Goal: Task Accomplishment & Management: Manage account settings

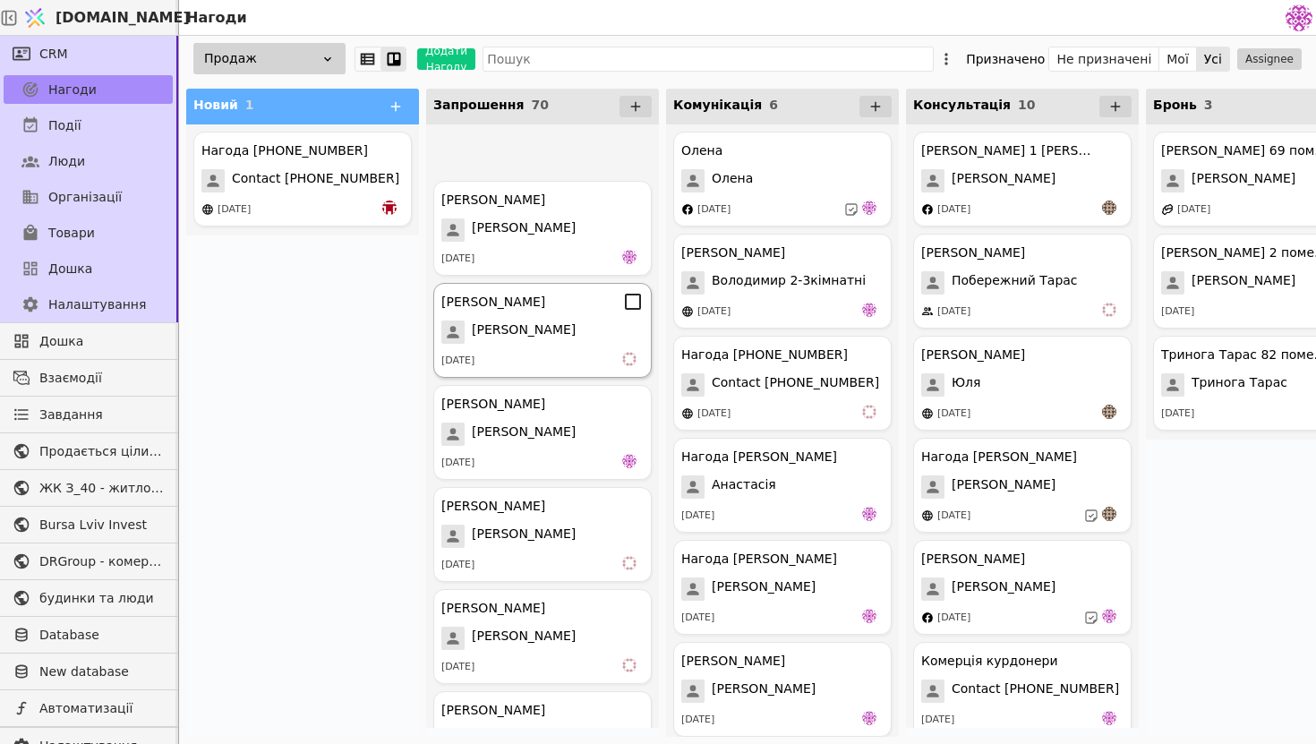
scroll to position [411, 0]
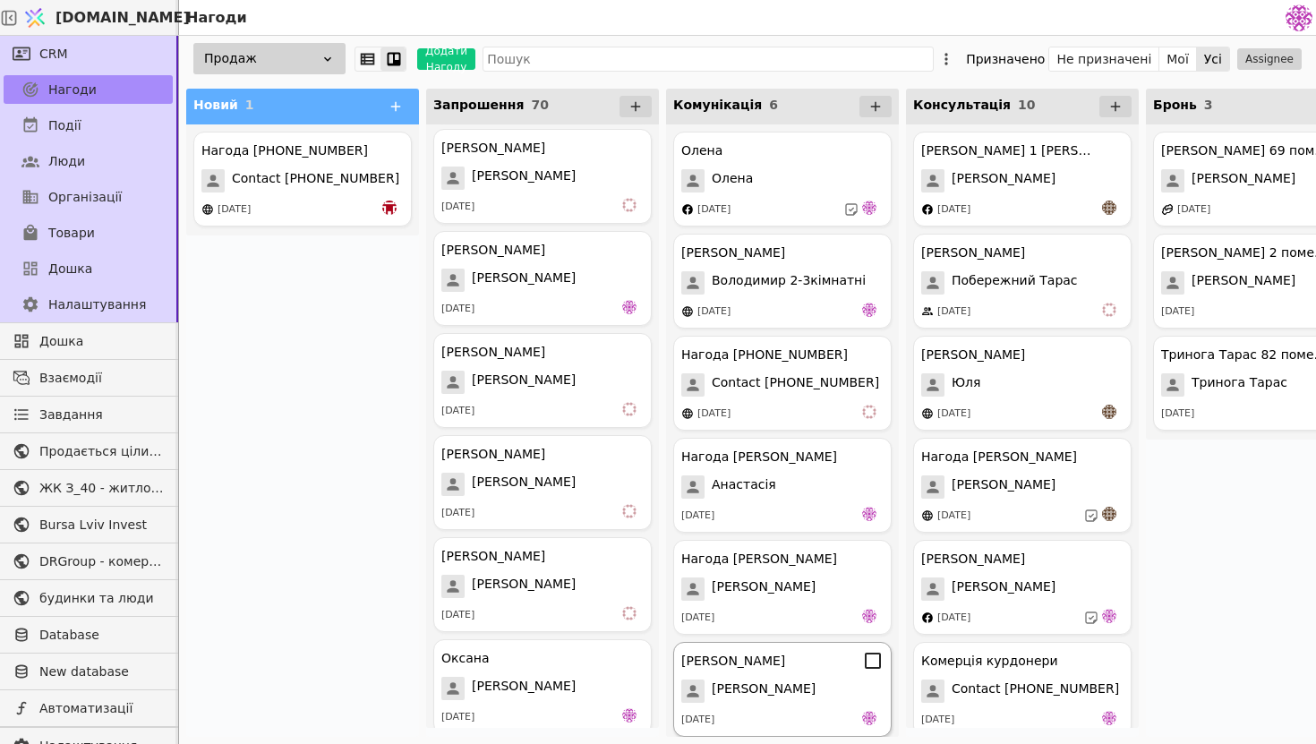
click at [790, 659] on div "[PERSON_NAME]" at bounding box center [782, 660] width 202 height 21
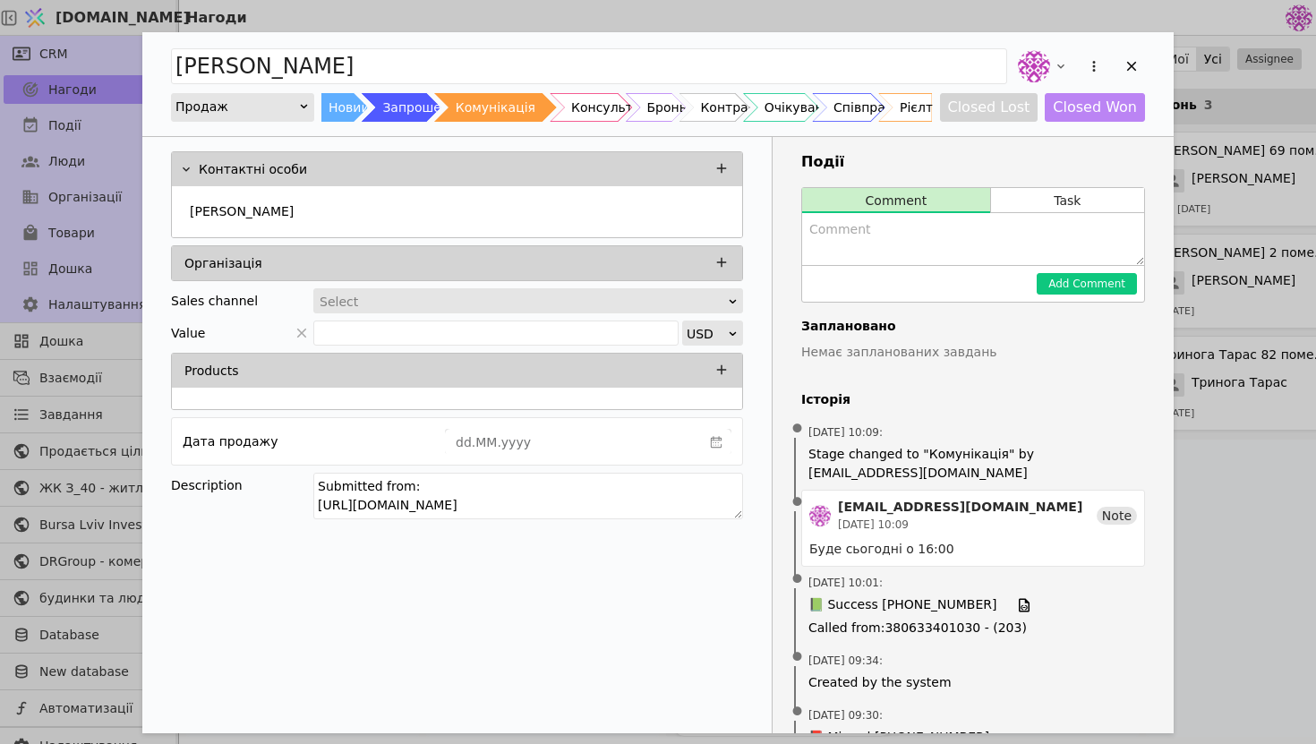
click at [898, 251] on textarea "Add Opportunity" at bounding box center [973, 239] width 342 height 52
type textarea "Провели зустріч, в п'ятницю будемо обговорювати рішення"
click at [1099, 279] on button "Add Comment" at bounding box center [1087, 283] width 100 height 21
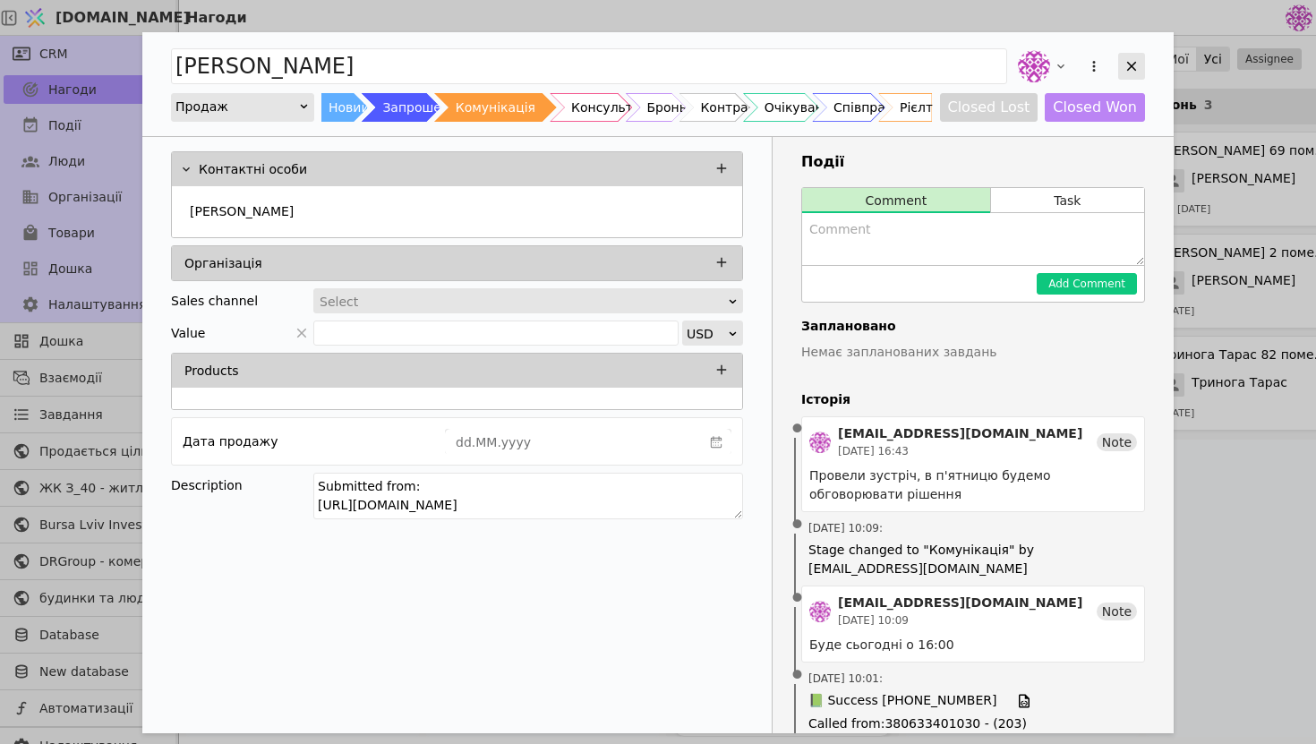
click at [1128, 70] on icon "Add Opportunity" at bounding box center [1132, 66] width 16 height 16
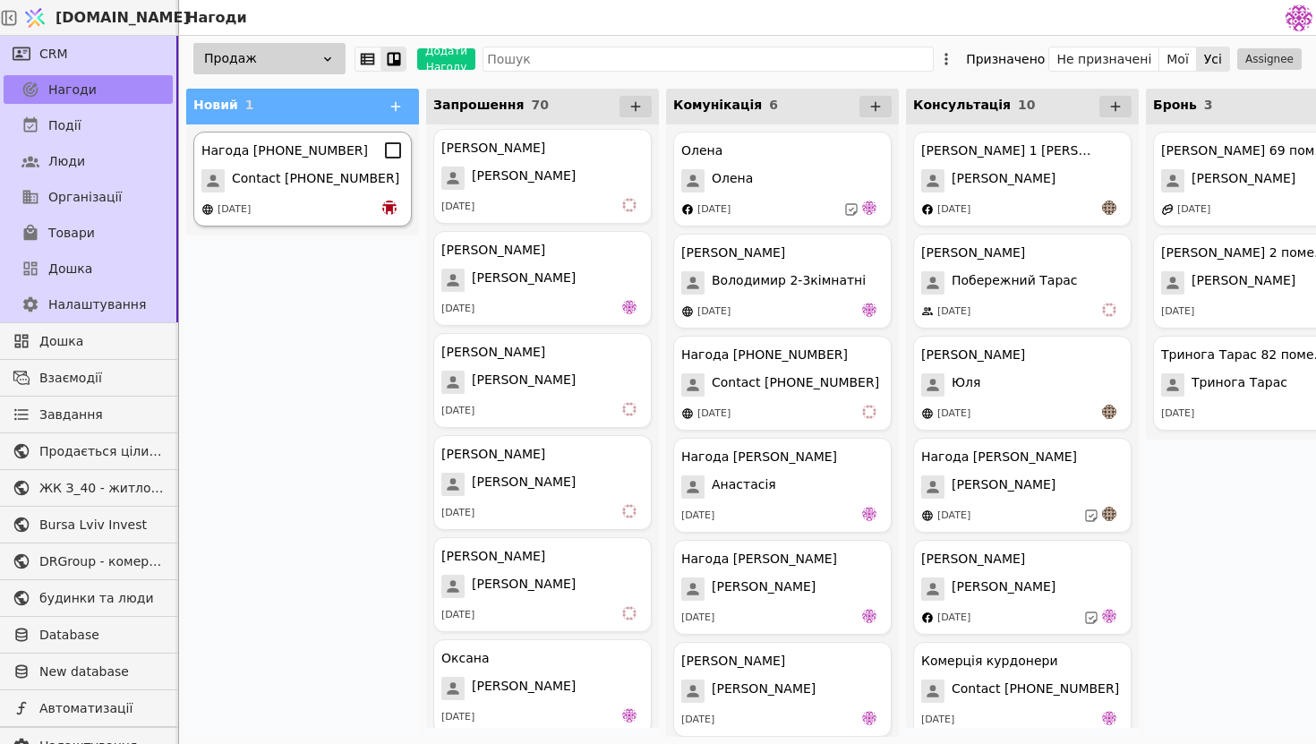
click at [309, 192] on div "Нагода [PHONE_NUMBER] Contact [PHONE_NUMBER] [DATE]" at bounding box center [302, 179] width 218 height 95
